Goal: Check status: Check status

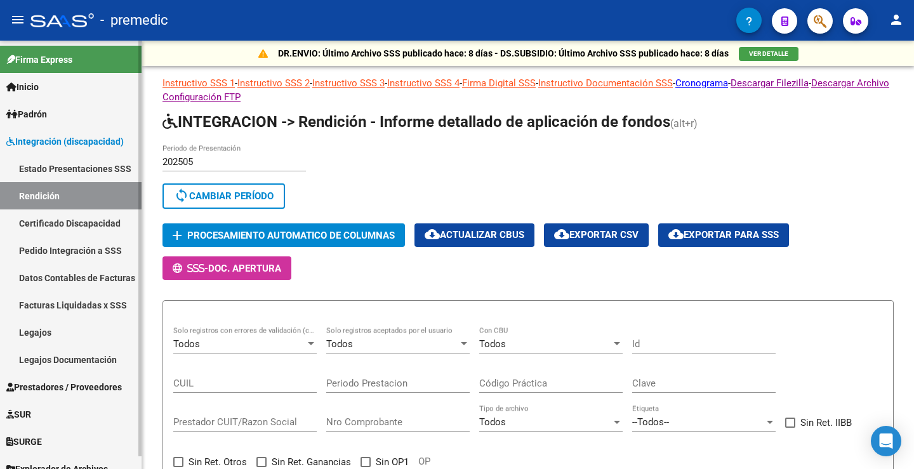
drag, startPoint x: 0, startPoint y: 0, endPoint x: 76, endPoint y: 162, distance: 179.1
click at [74, 162] on link "Estado Presentaciones SSS" at bounding box center [71, 168] width 142 height 27
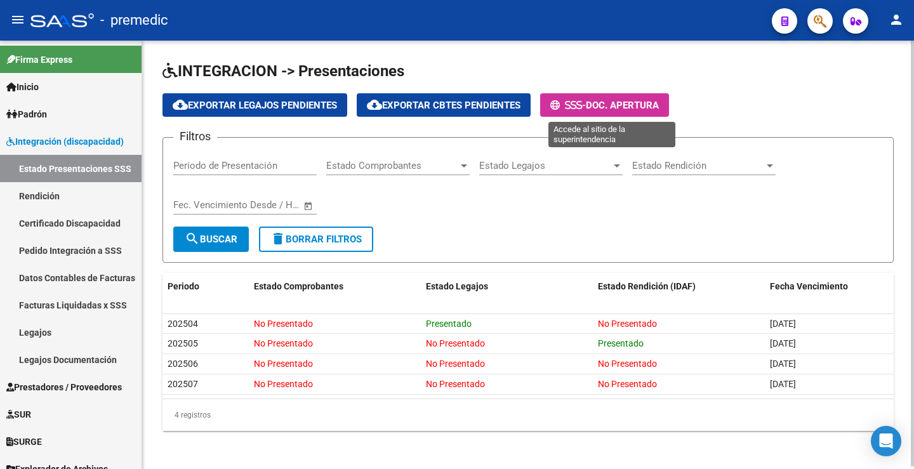
click at [645, 103] on span "Doc. Apertura" at bounding box center [622, 105] width 73 height 11
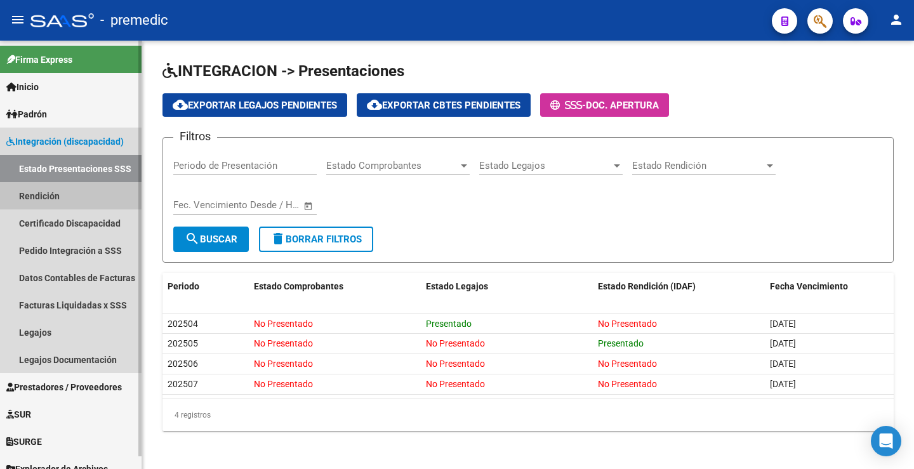
click at [49, 188] on link "Rendición" at bounding box center [71, 195] width 142 height 27
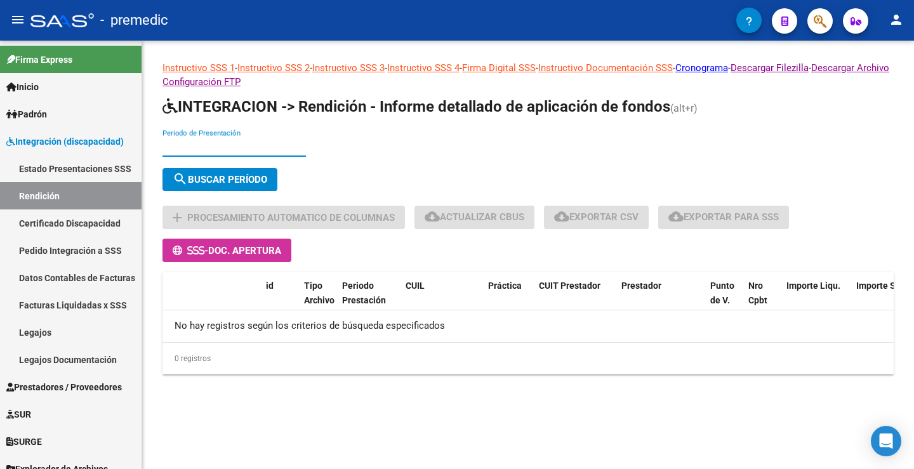
click at [209, 143] on input "Periodo de Presentación" at bounding box center [233, 146] width 143 height 11
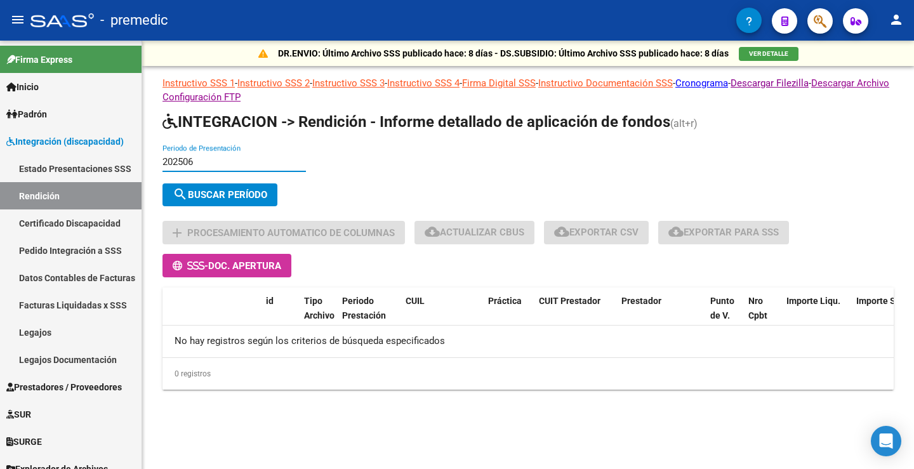
type input "202506"
click at [251, 206] on div "search Buscar Período" at bounding box center [527, 197] width 731 height 28
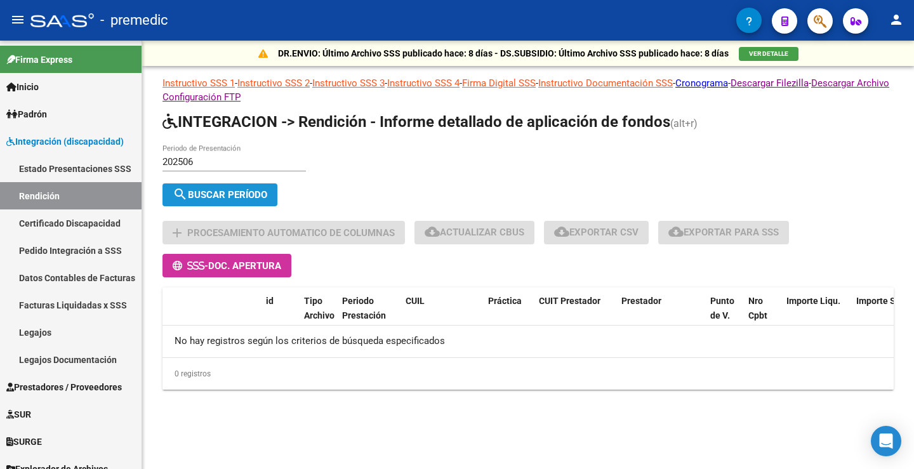
click at [254, 201] on button "search Buscar Período" at bounding box center [219, 194] width 115 height 23
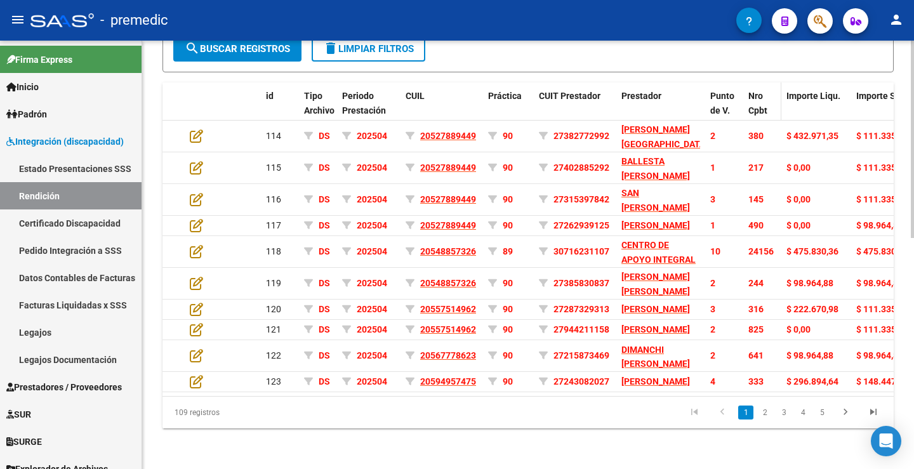
scroll to position [501, 0]
drag, startPoint x: 336, startPoint y: 396, endPoint x: 600, endPoint y: 407, distance: 263.6
click at [600, 407] on div "109 registros 1 2 3 4 5" at bounding box center [527, 413] width 731 height 32
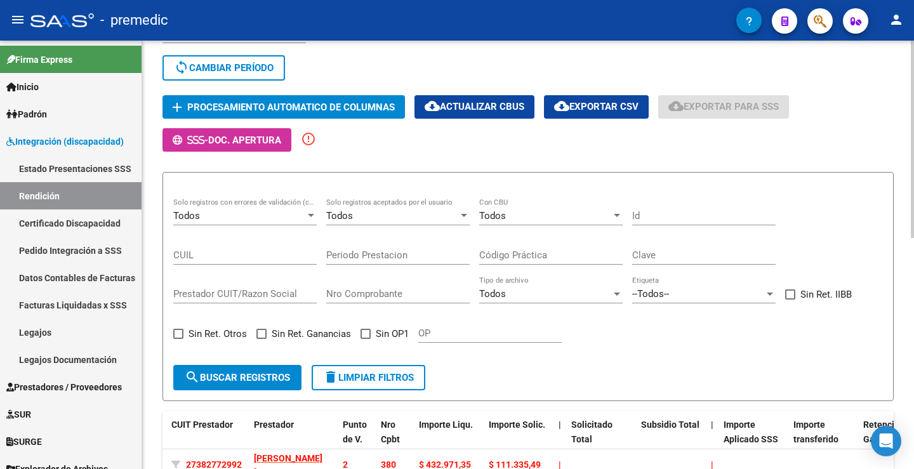
scroll to position [121, 0]
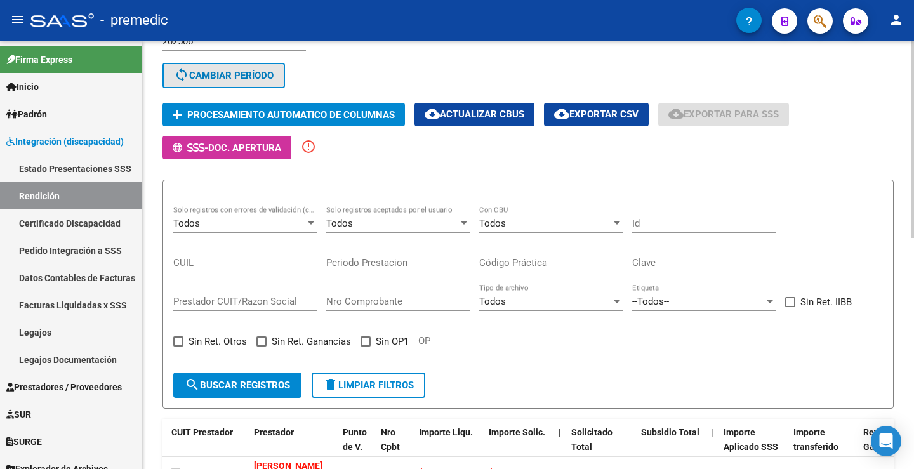
click at [214, 73] on span "sync Cambiar Período" at bounding box center [224, 75] width 100 height 11
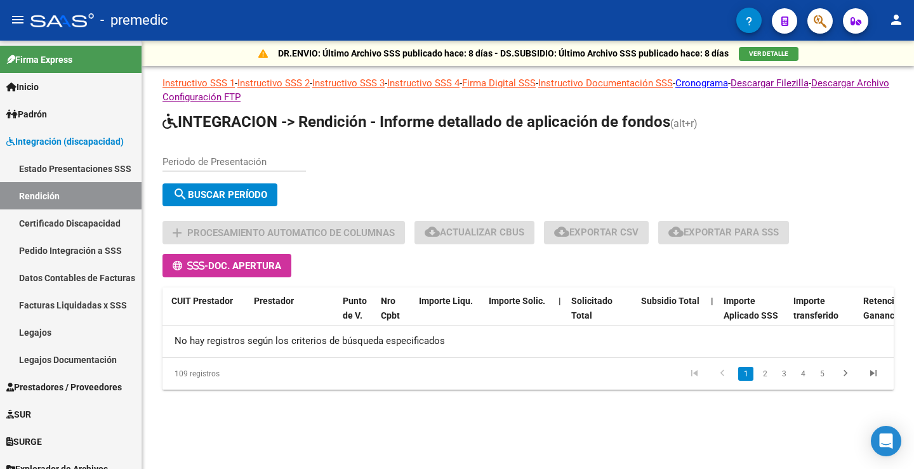
scroll to position [0, 0]
drag, startPoint x: 232, startPoint y: 167, endPoint x: 243, endPoint y: 120, distance: 48.3
click at [231, 165] on input "Periodo de Presentación" at bounding box center [233, 161] width 143 height 11
type input "202507"
click at [267, 195] on span "search Buscar Período" at bounding box center [220, 194] width 95 height 11
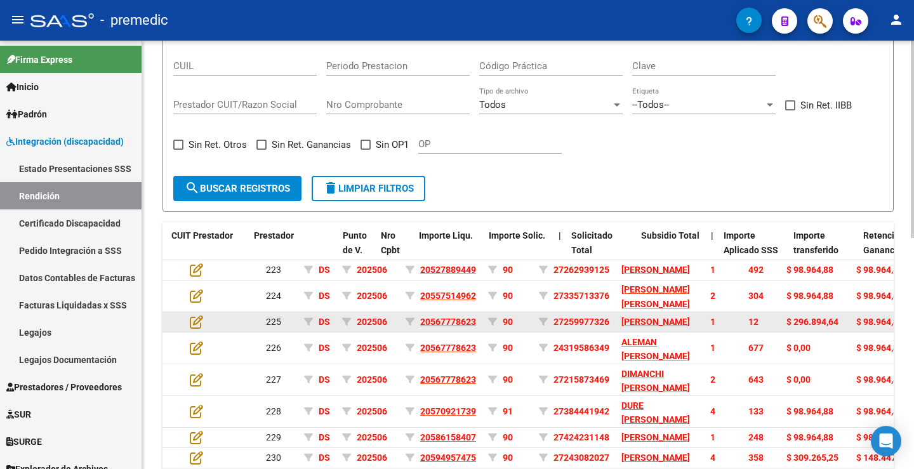
scroll to position [444, 0]
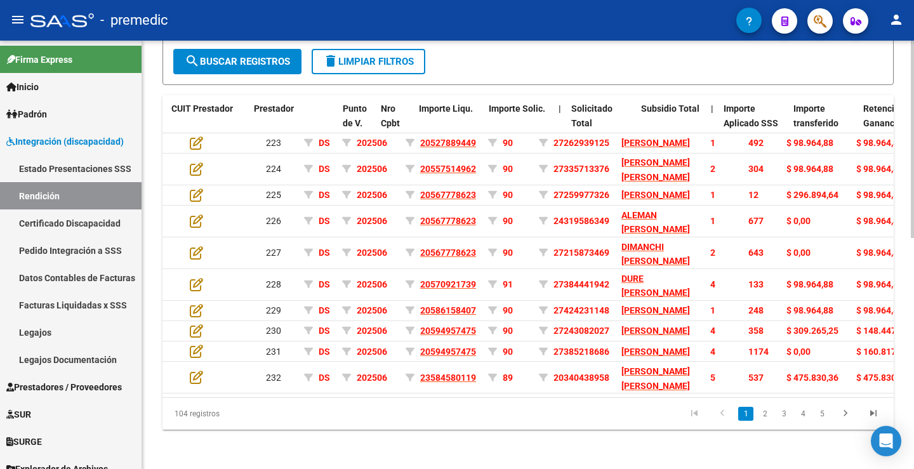
drag, startPoint x: 390, startPoint y: 453, endPoint x: 630, endPoint y: 457, distance: 239.3
click at [630, 430] on div "104 registros 1 2 3 4 5" at bounding box center [527, 414] width 731 height 32
drag, startPoint x: 342, startPoint y: 454, endPoint x: 356, endPoint y: 455, distance: 14.0
click at [356, 430] on div "104 registros 1 2 3 4 5" at bounding box center [527, 414] width 731 height 32
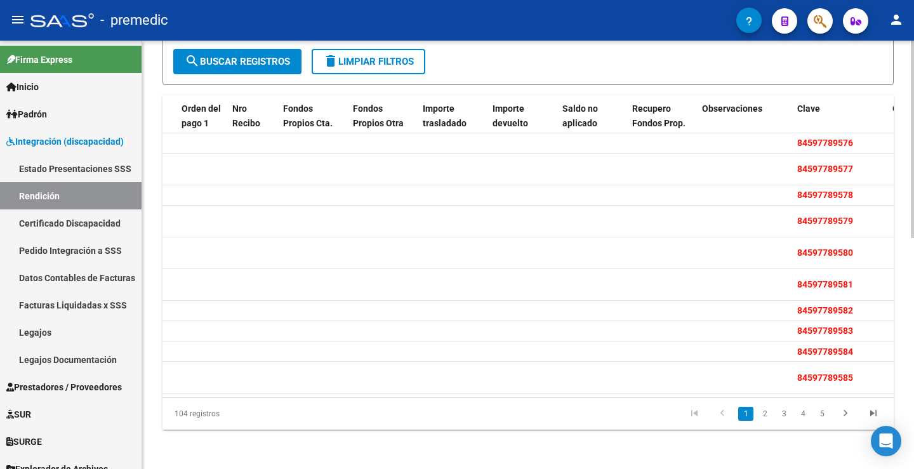
scroll to position [0, 1237]
